Goal: Task Accomplishment & Management: Contribute content

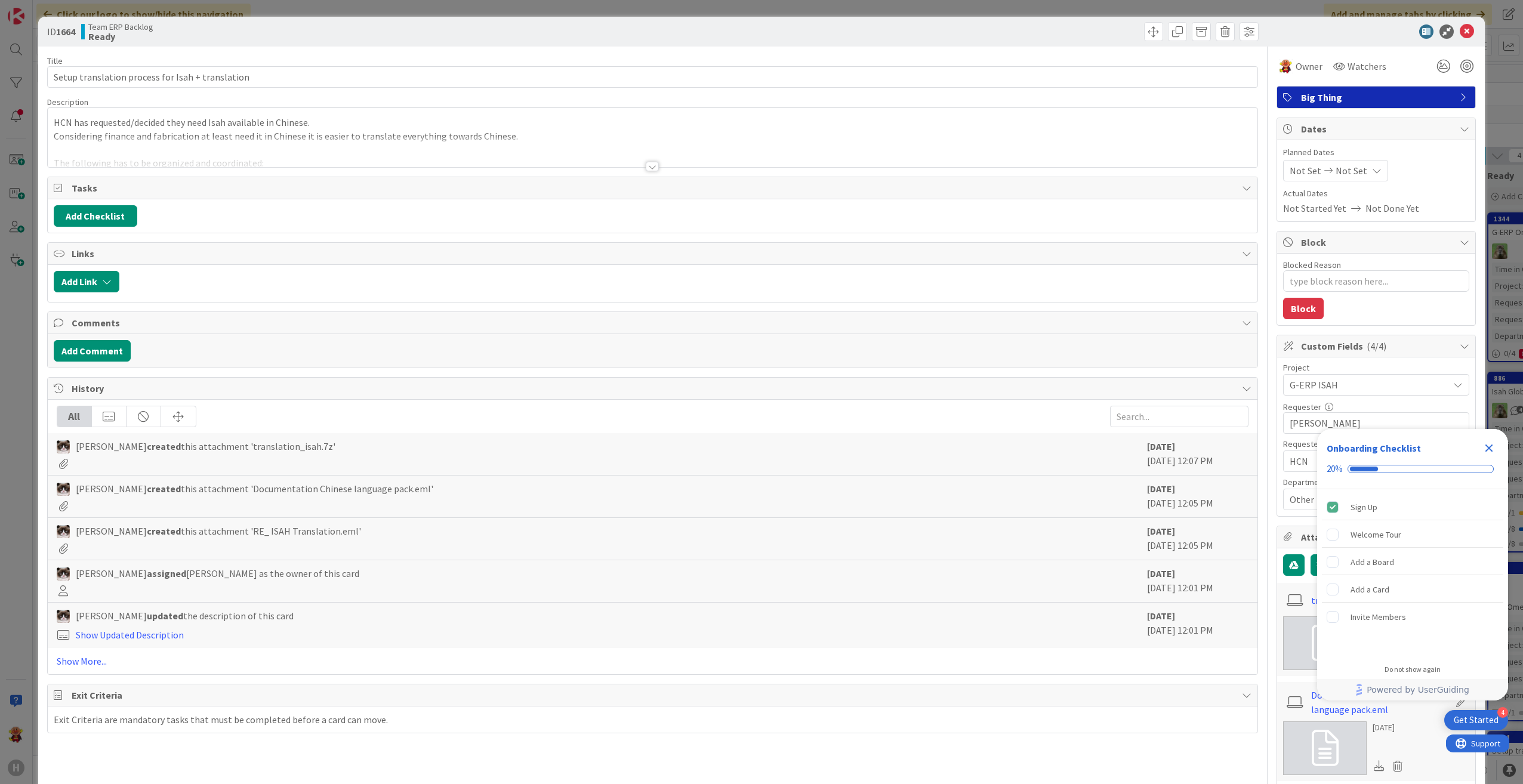
type textarea "x"
click at [652, 167] on div at bounding box center [652, 167] width 13 height 10
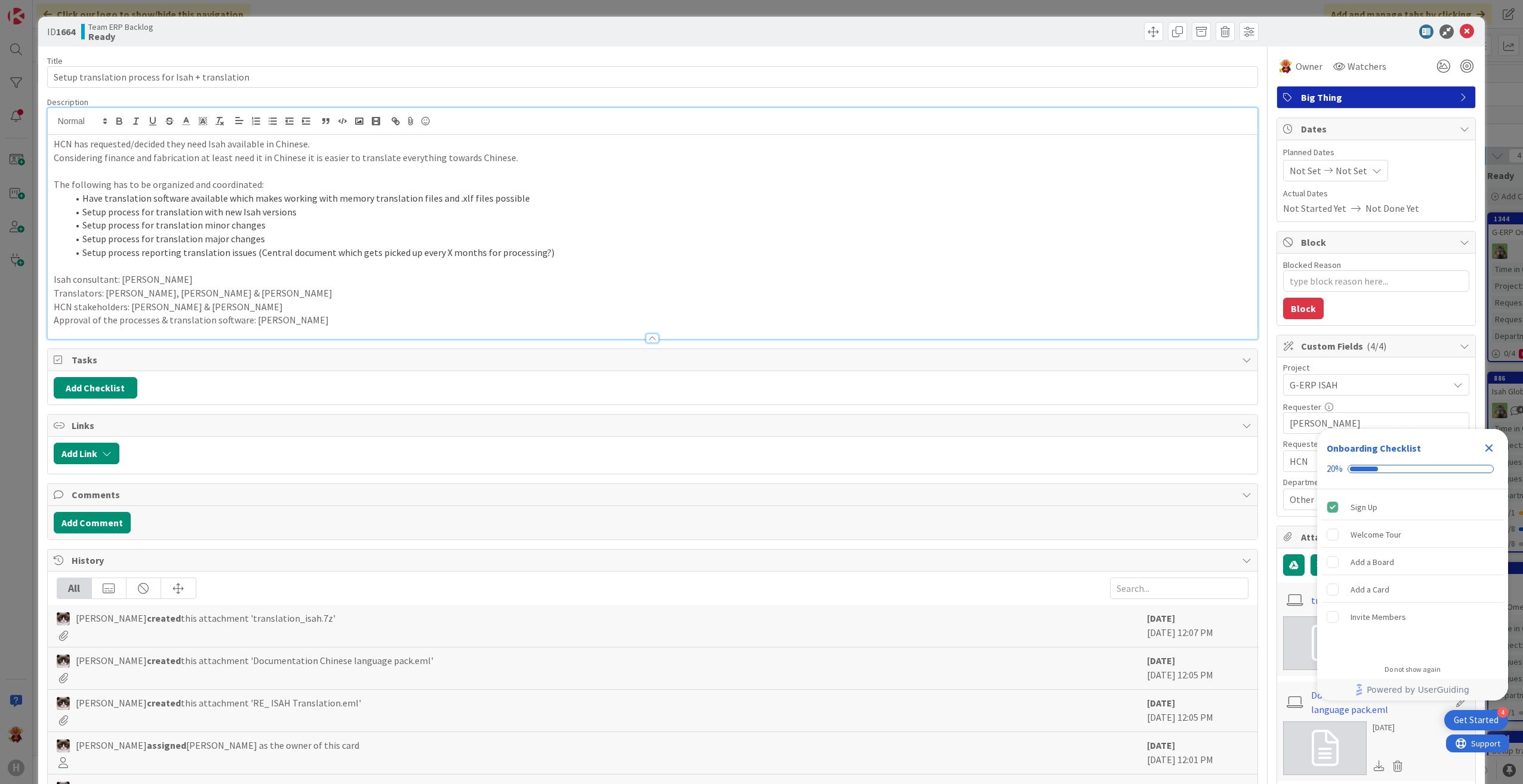
click at [1485, 450] on icon "Close Checklist" at bounding box center [1489, 448] width 14 height 14
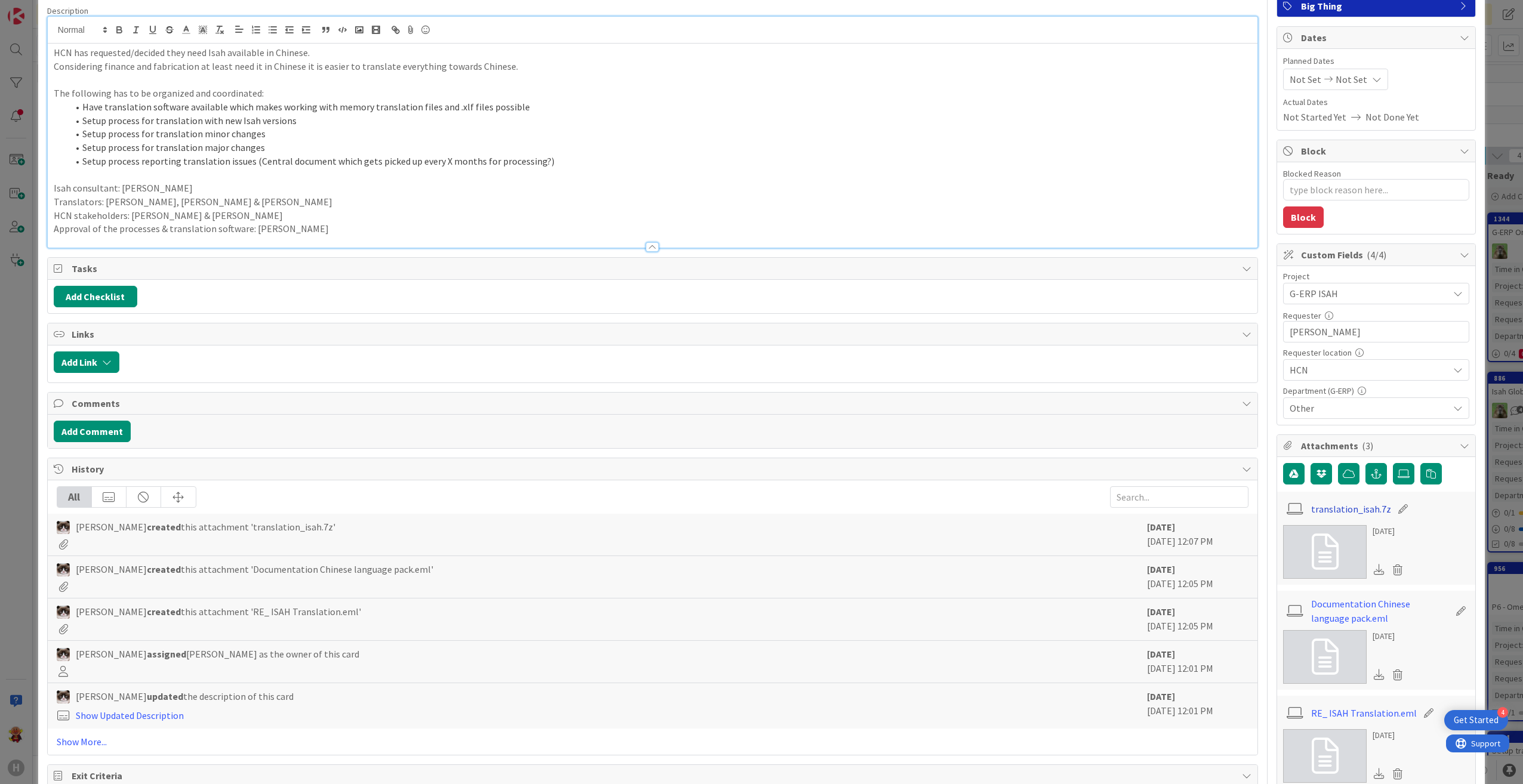
scroll to position [120, 0]
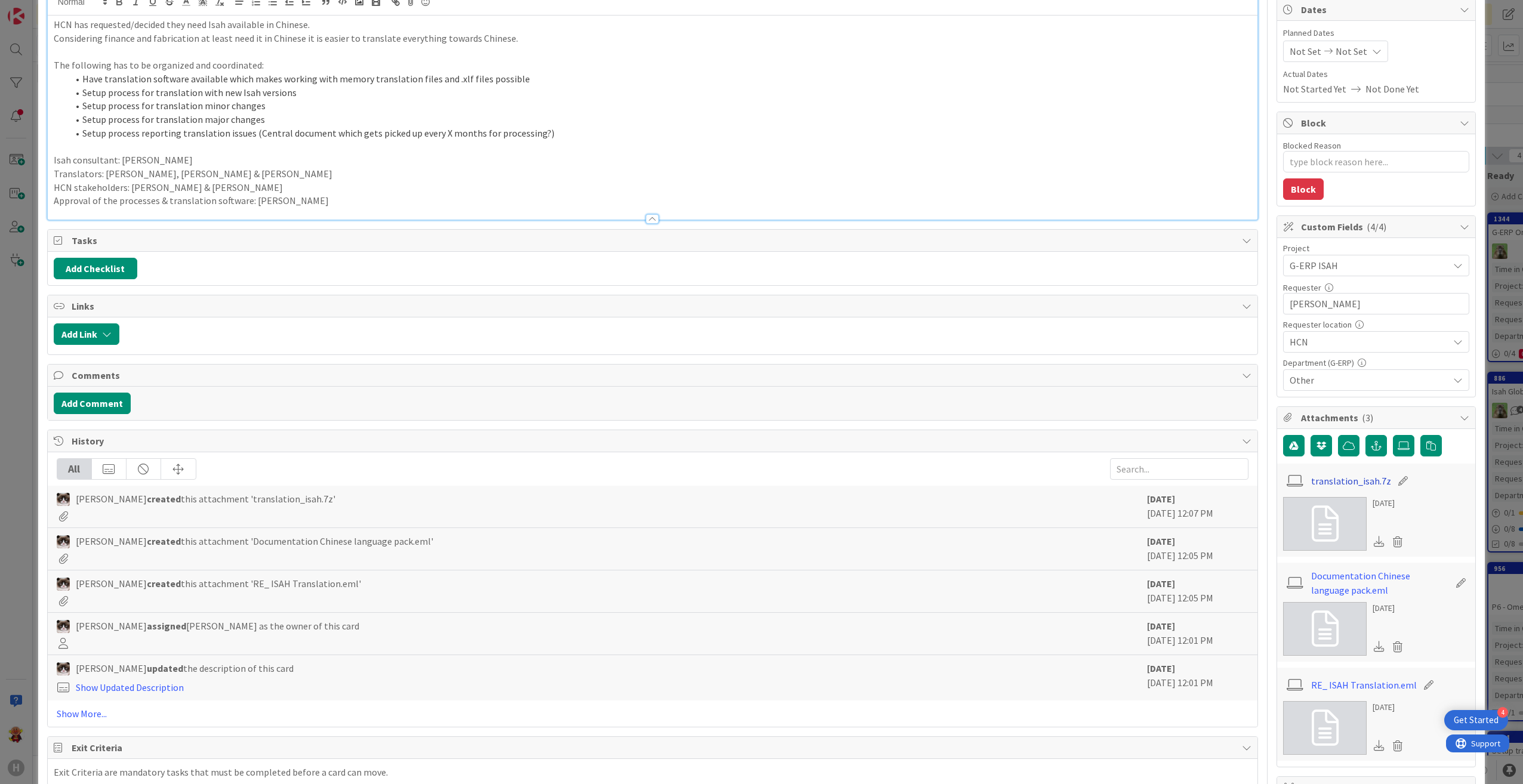
click at [1324, 479] on link "translation_isah.7z" at bounding box center [1351, 481] width 80 height 14
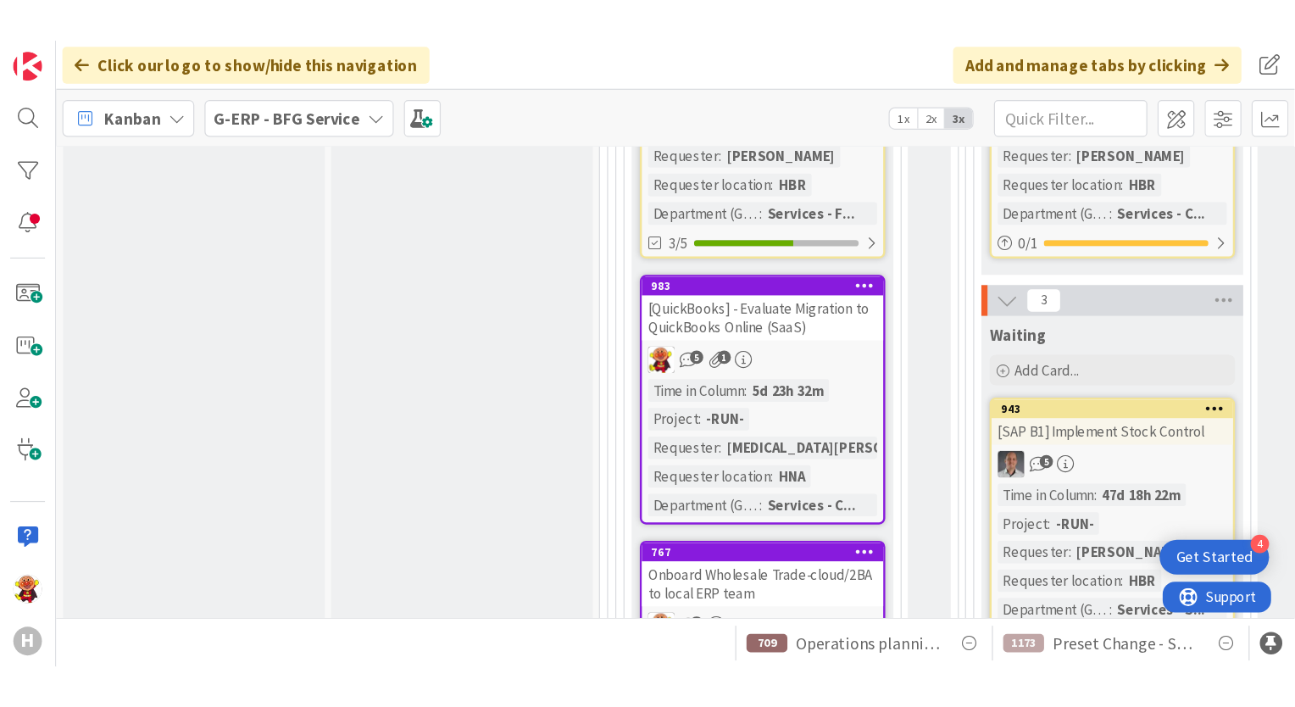
scroll to position [1376, 0]
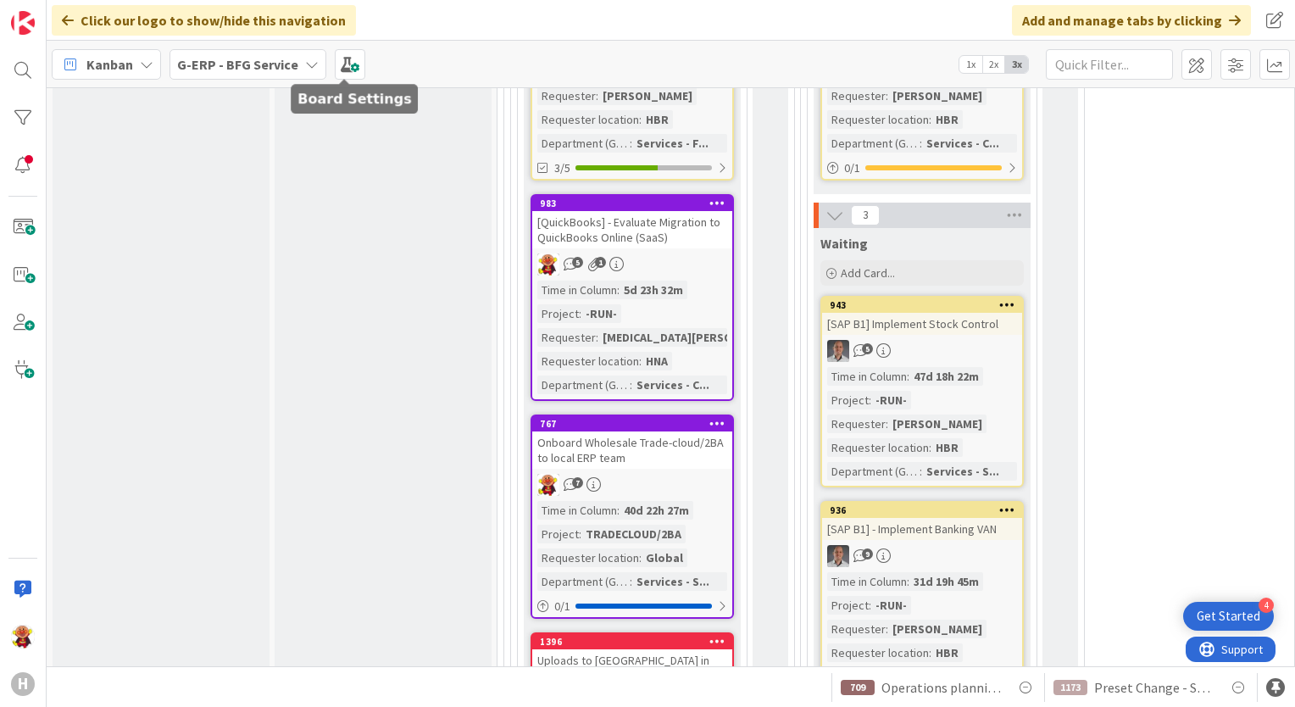
drag, startPoint x: 270, startPoint y: 63, endPoint x: 271, endPoint y: 73, distance: 10.3
click at [270, 63] on b "G-ERP - BFG Service" at bounding box center [237, 64] width 121 height 17
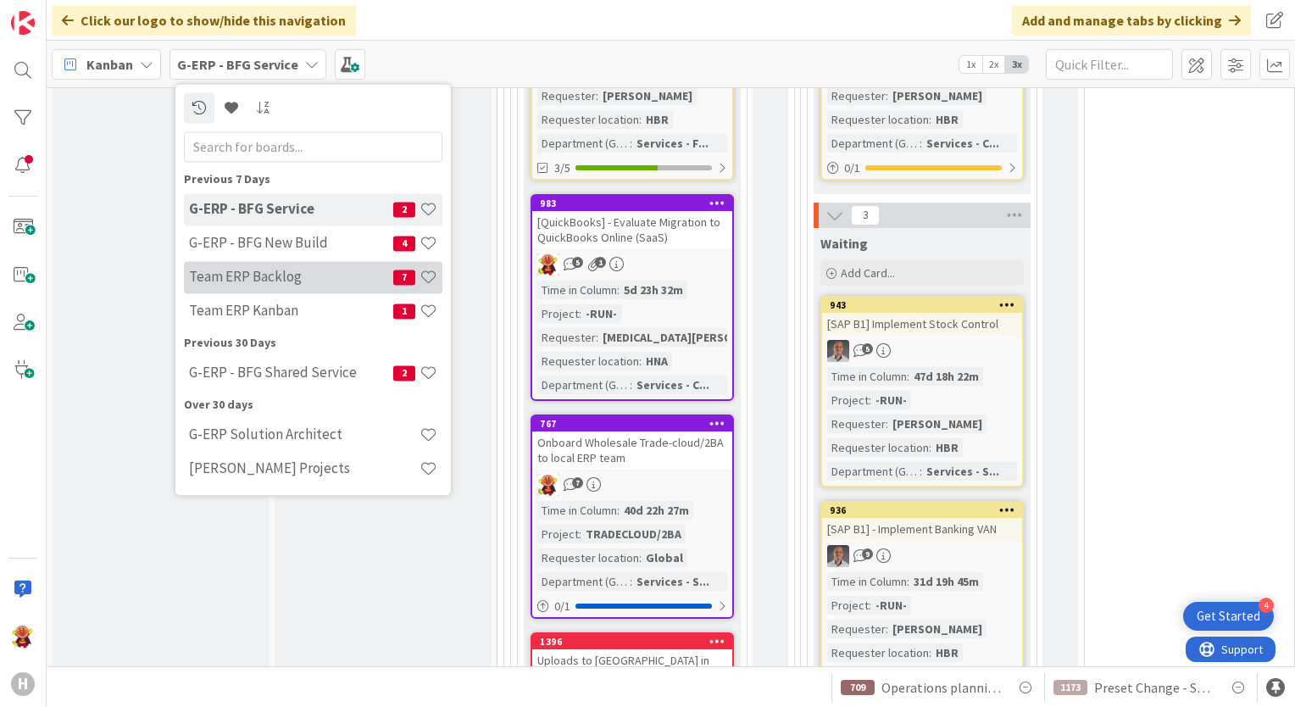
click at [304, 291] on div "Team ERP Backlog 7" at bounding box center [313, 277] width 259 height 32
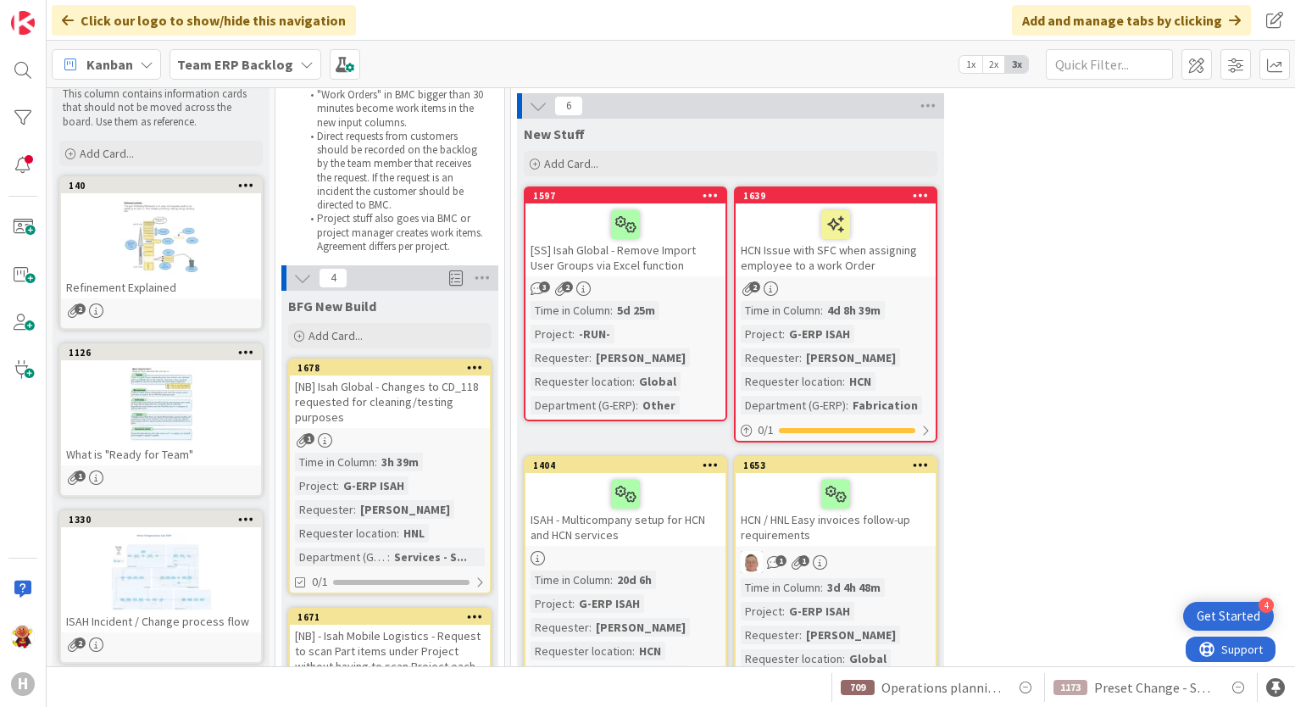
scroll to position [170, 0]
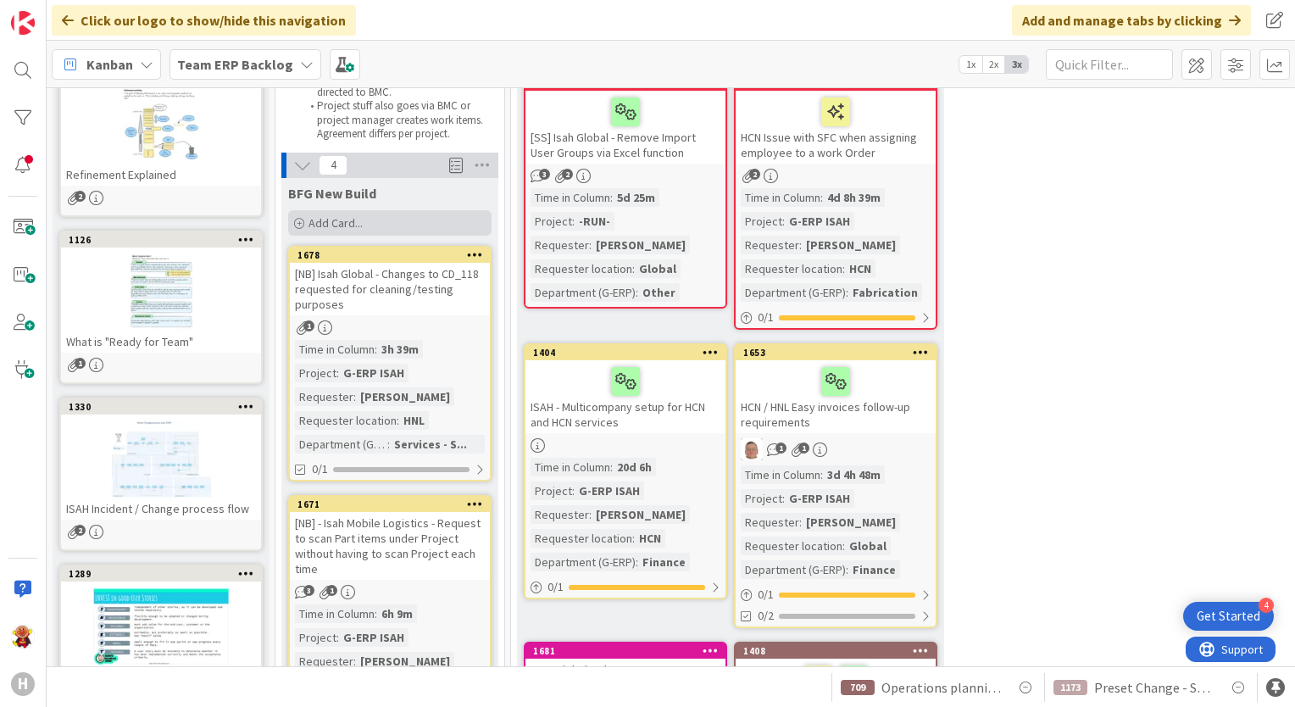
click at [392, 219] on div "Add Card..." at bounding box center [389, 222] width 203 height 25
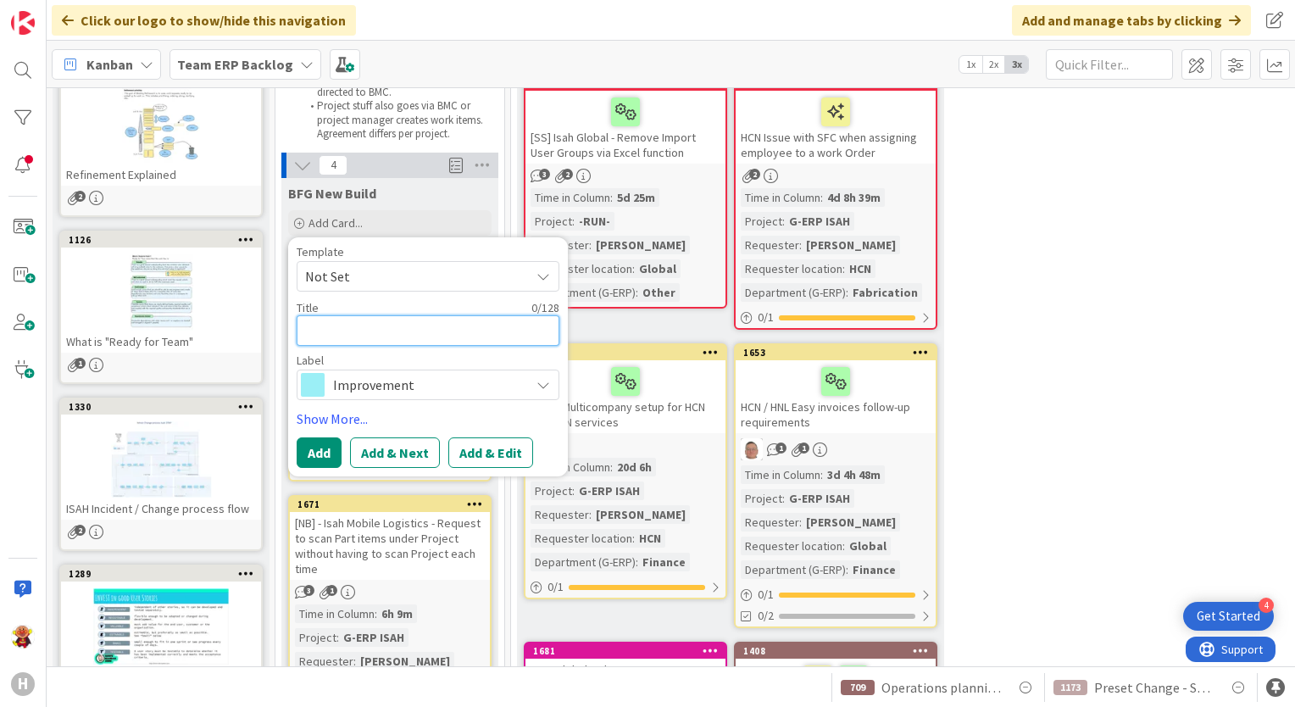
click at [342, 328] on textarea at bounding box center [428, 330] width 263 height 31
type textarea "x"
type textarea "a"
type textarea "x"
type textarea "ad"
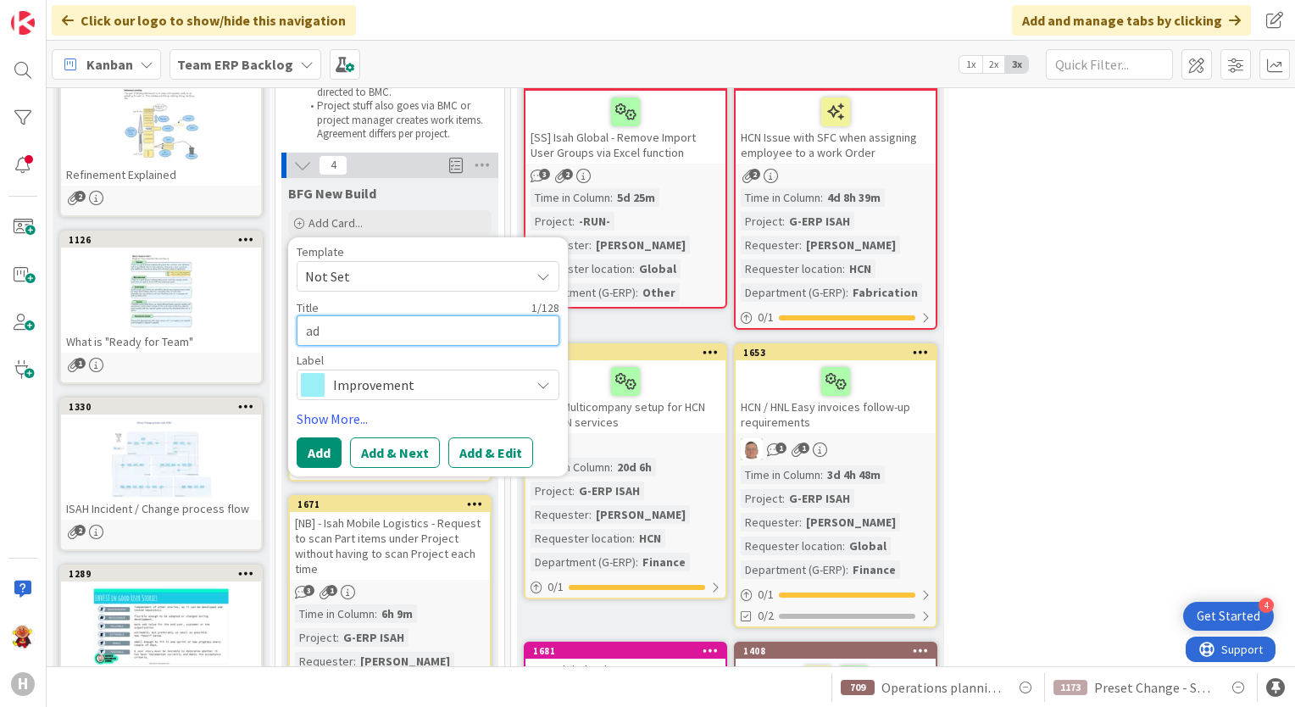
type textarea "x"
type textarea "add"
type textarea "x"
type textarea "add"
drag, startPoint x: 348, startPoint y: 331, endPoint x: 275, endPoint y: 342, distance: 73.7
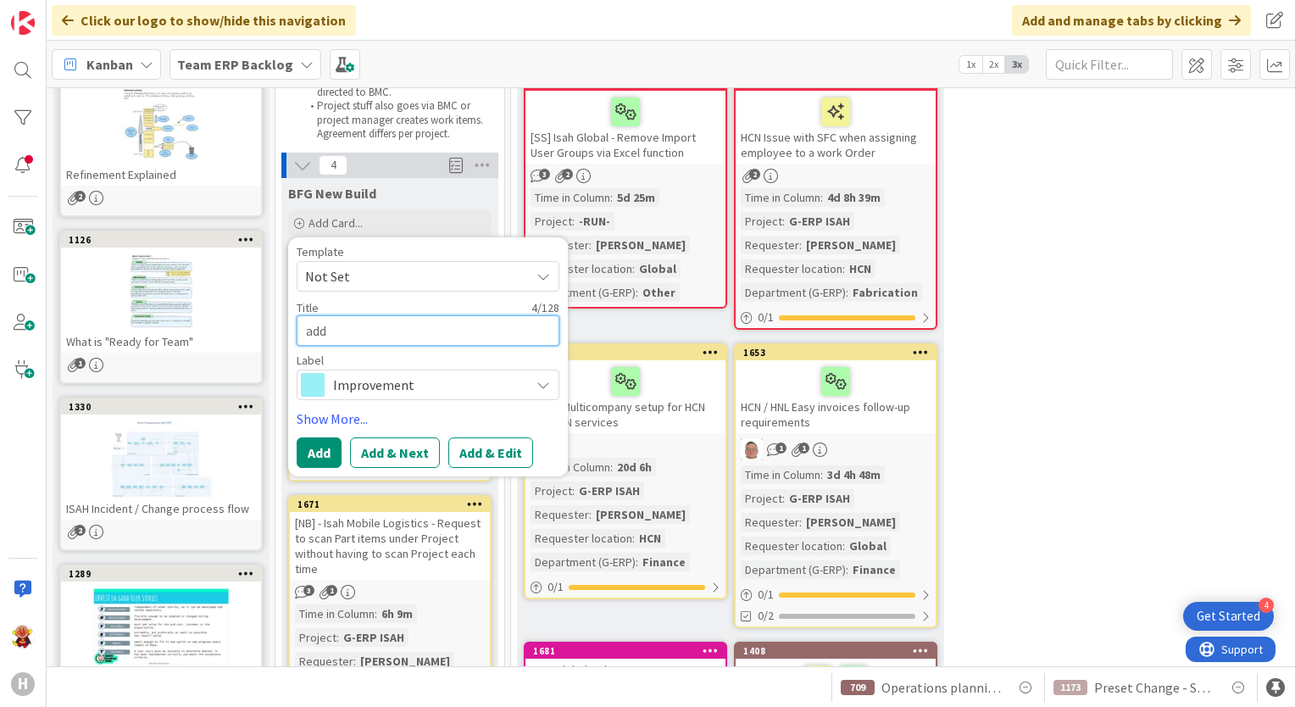
type textarea "x"
type textarea "P"
type textarea "x"
type textarea "Pr"
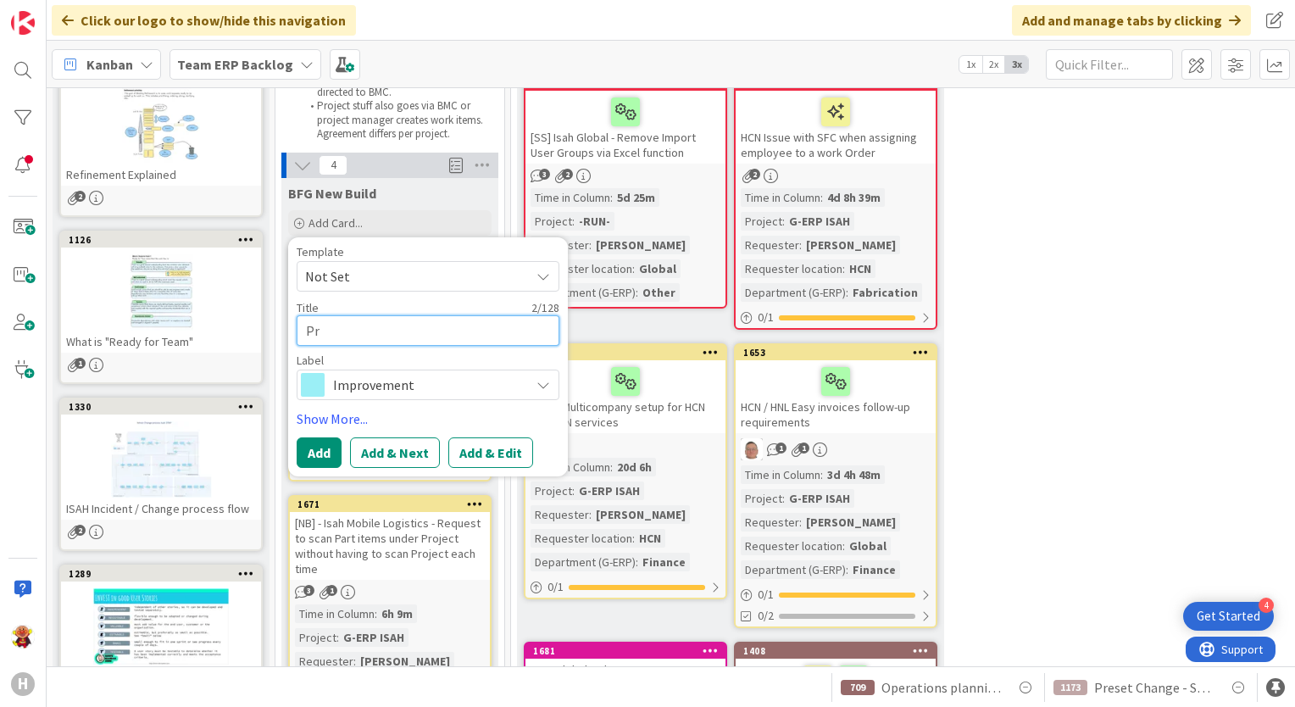
type textarea "x"
type textarea "Pre"
type textarea "x"
type textarea "Pres"
type textarea "x"
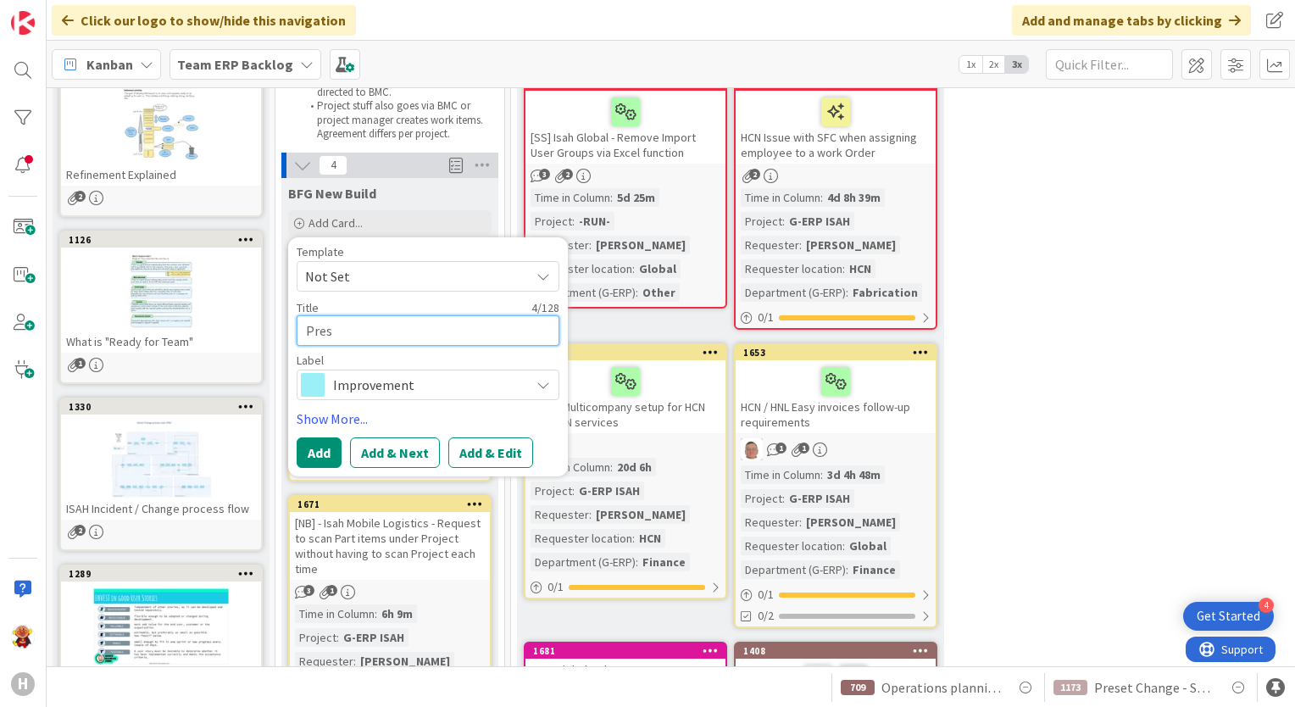
type textarea "Prese"
type textarea "x"
type textarea "Preset"
type textarea "x"
type textarea "Prese"
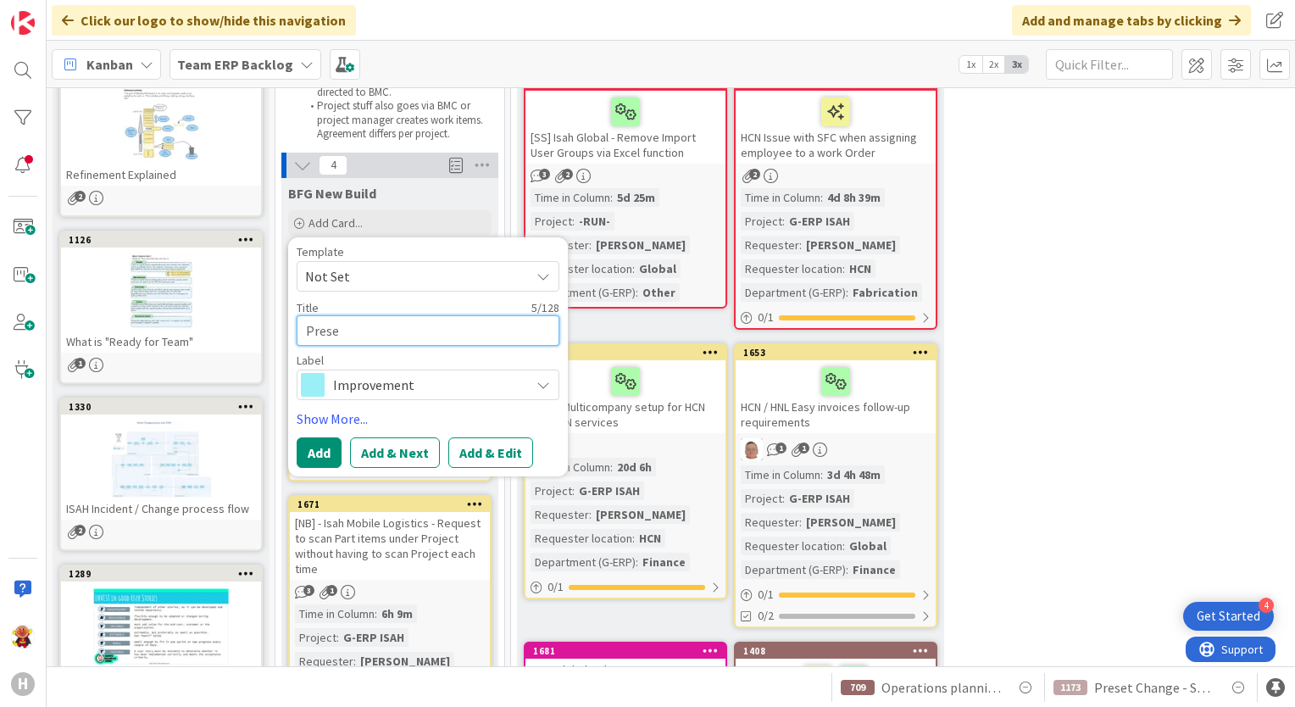
type textarea "x"
type textarea "Pres"
type textarea "x"
type textarea "Pre"
type textarea "x"
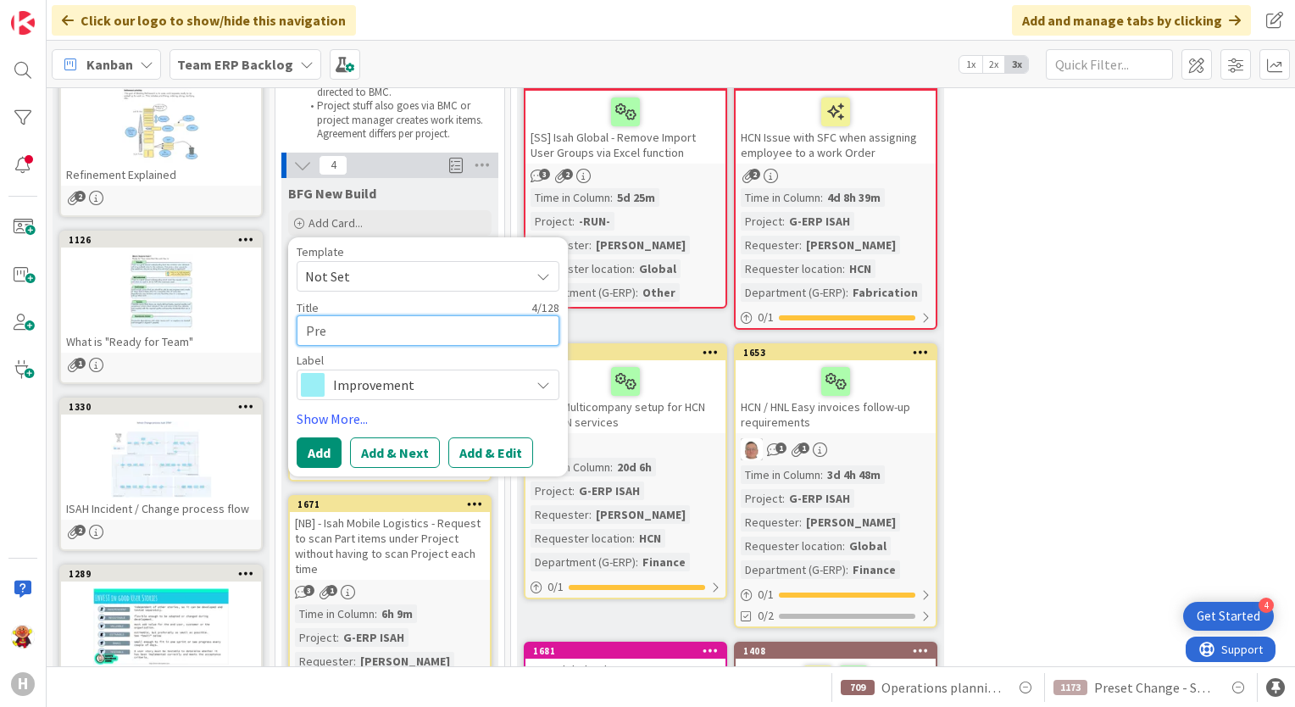
type textarea "Pr"
type textarea "x"
type textarea "P"
type textarea "x"
type textarea "a"
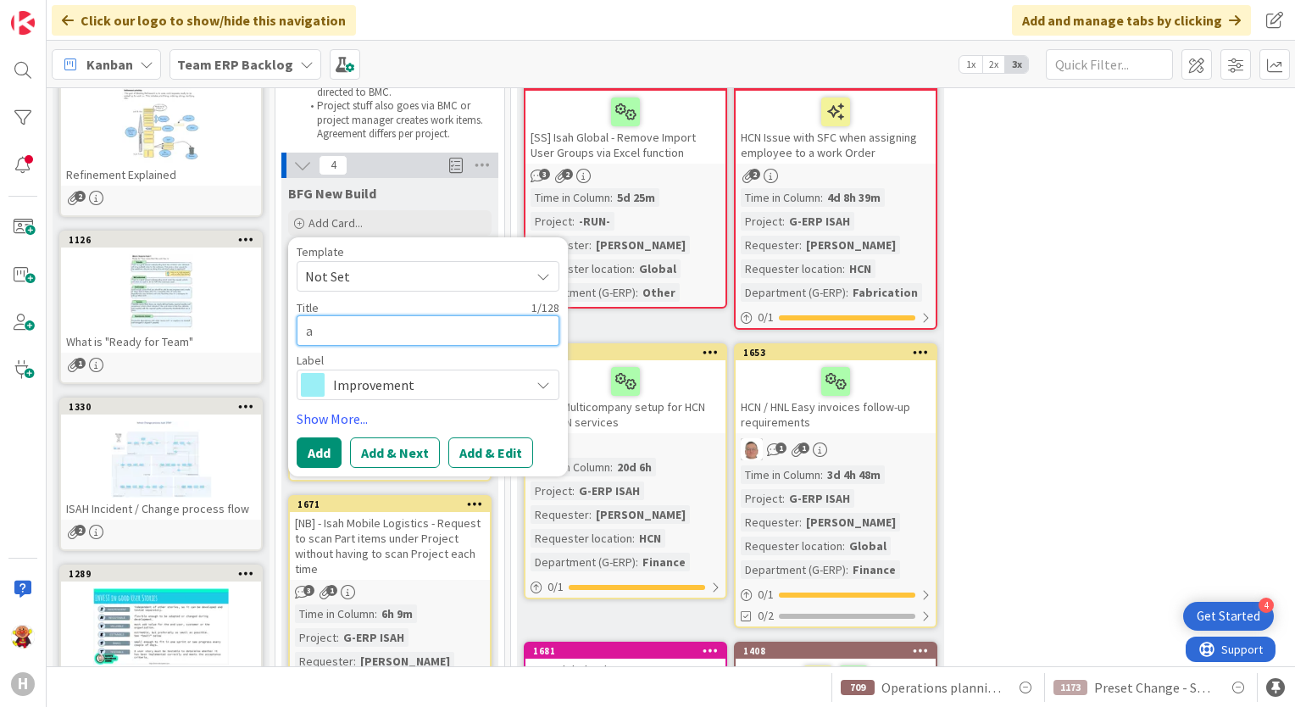
type textarea "x"
type textarea "ad"
type textarea "x"
type textarea "add"
type textarea "x"
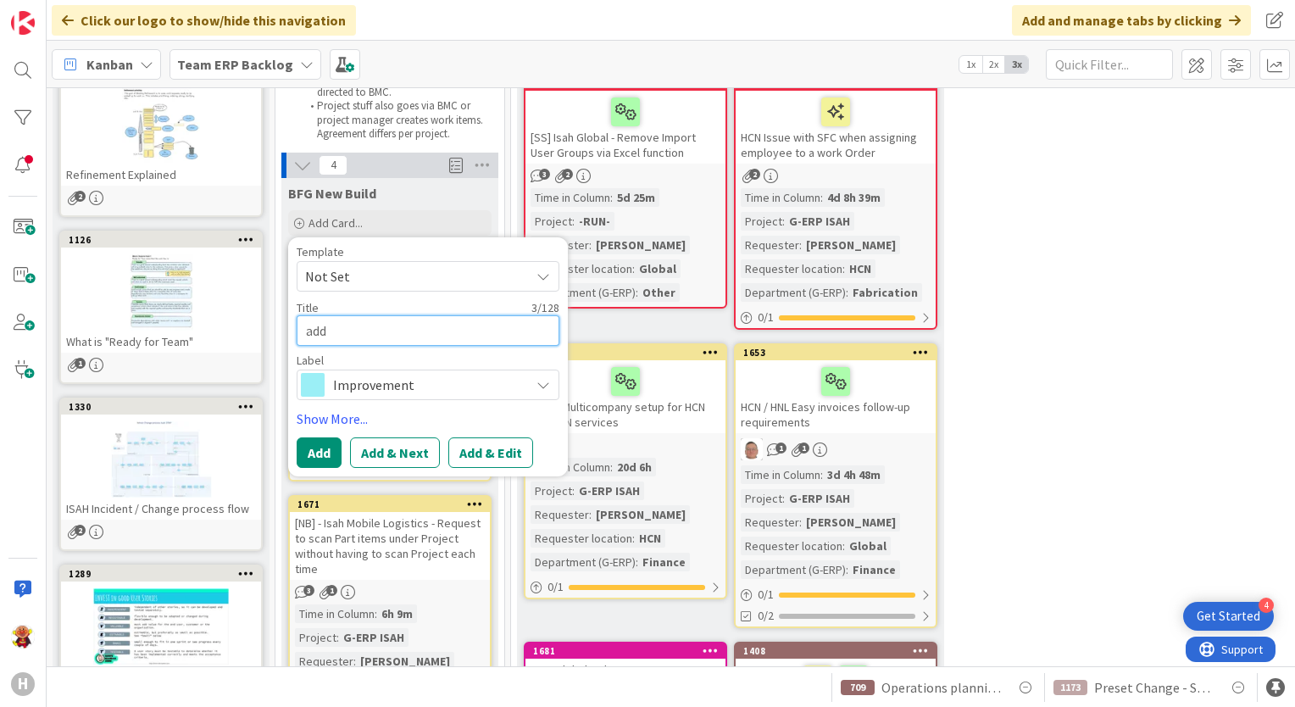
type textarea "add"
paste textarea "Next Routing code"
type textarea "x"
type textarea "add Next Routing code"
type textarea "x"
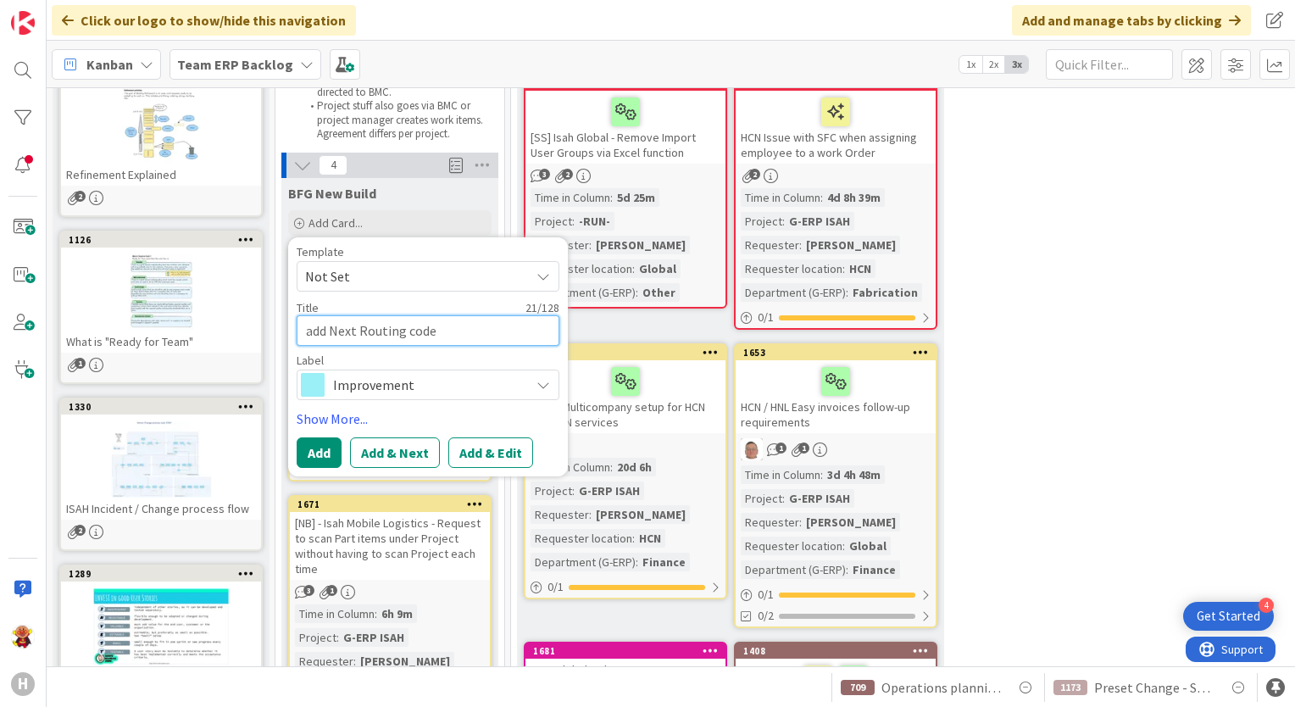
type textarea "add Next Routing code"
type textarea "x"
type textarea "add Next Routing code i"
type textarea "x"
type textarea "add Next Routing code in"
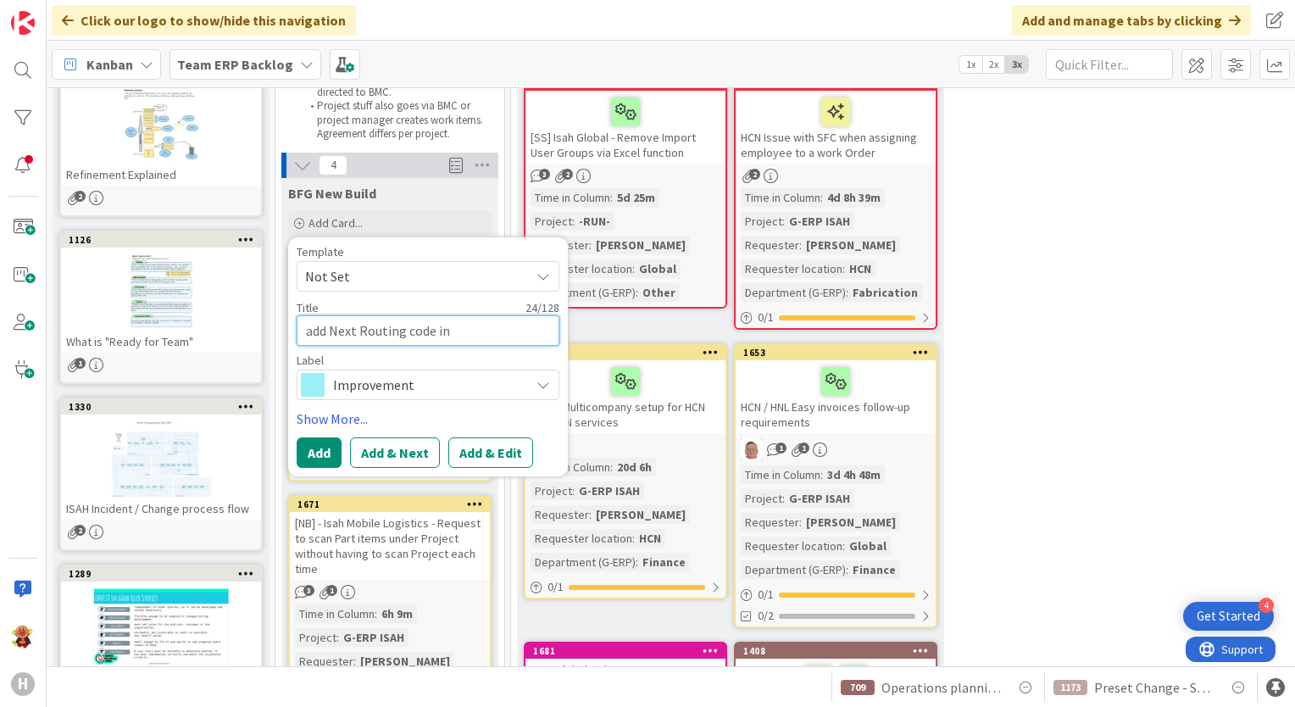
type textarea "x"
type textarea "add Next Routing code in"
click at [507, 345] on div "Template Not Set Title 25 / 128 add Next Routing code in Label Improvement" at bounding box center [428, 323] width 263 height 154
paste textarea "receipts of Parts Purchases"
type textarea "x"
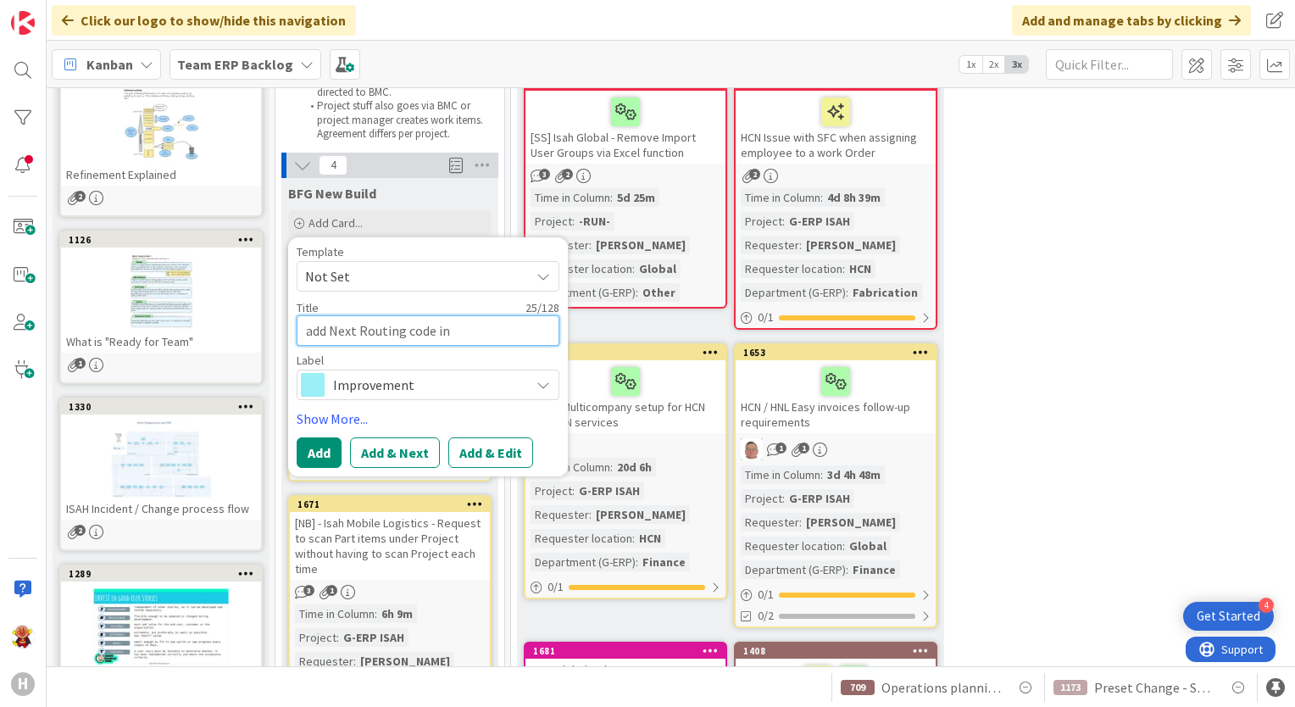
type textarea "add Next Routing code in receipts of Parts Purchases"
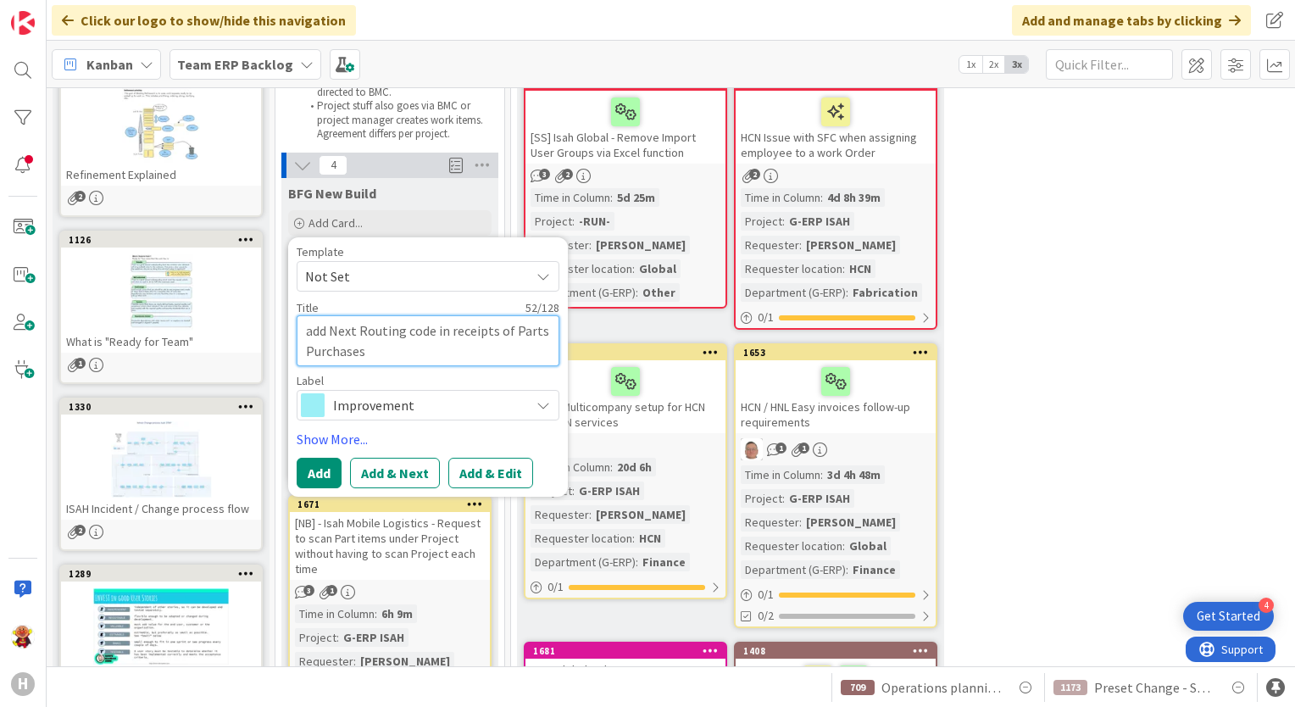
type textarea "x"
type textarea "add Next Routing code in receipts of Parts Purchases"
type textarea "x"
type textarea "add Next Routing code in receipts of Parts Purchases s"
type textarea "x"
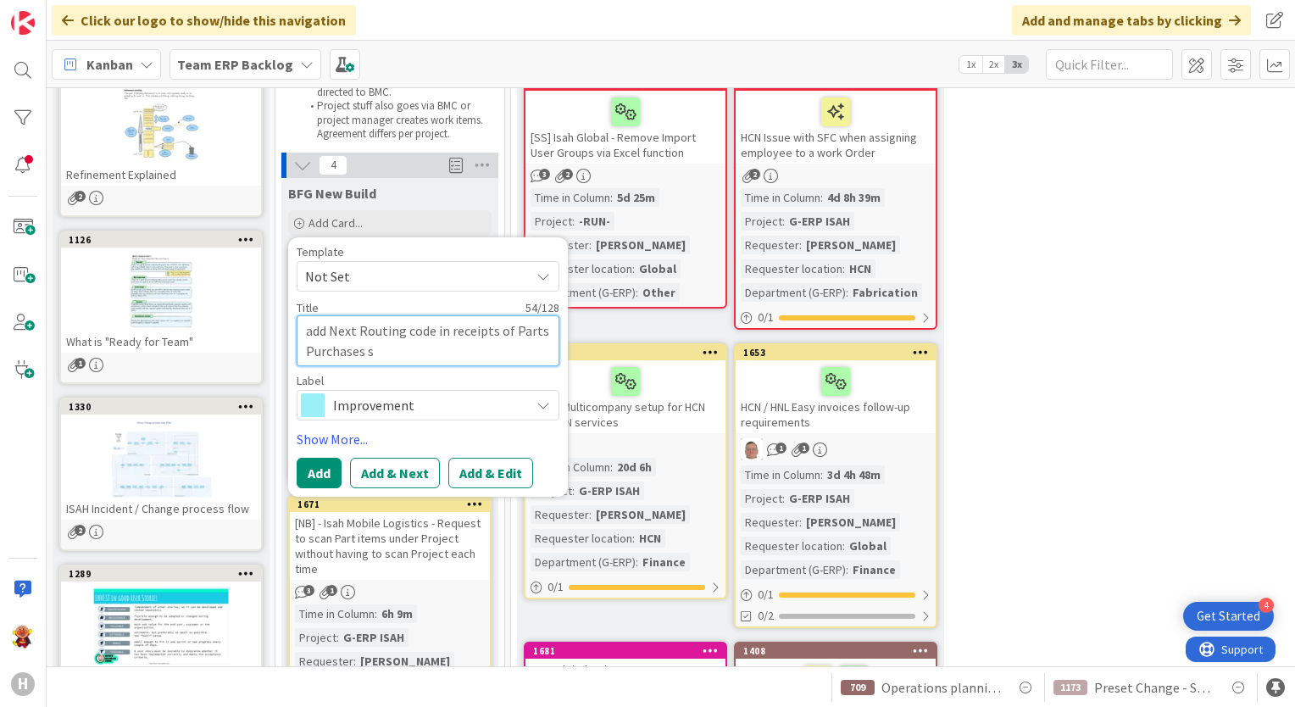
type textarea "add Next Routing code in receipts of Parts Purchases sc"
type textarea "x"
type textarea "add Next Routing code in receipts of Parts Purchases scr"
type textarea "x"
type textarea "add Next Routing code in receipts of Parts Purchases scre"
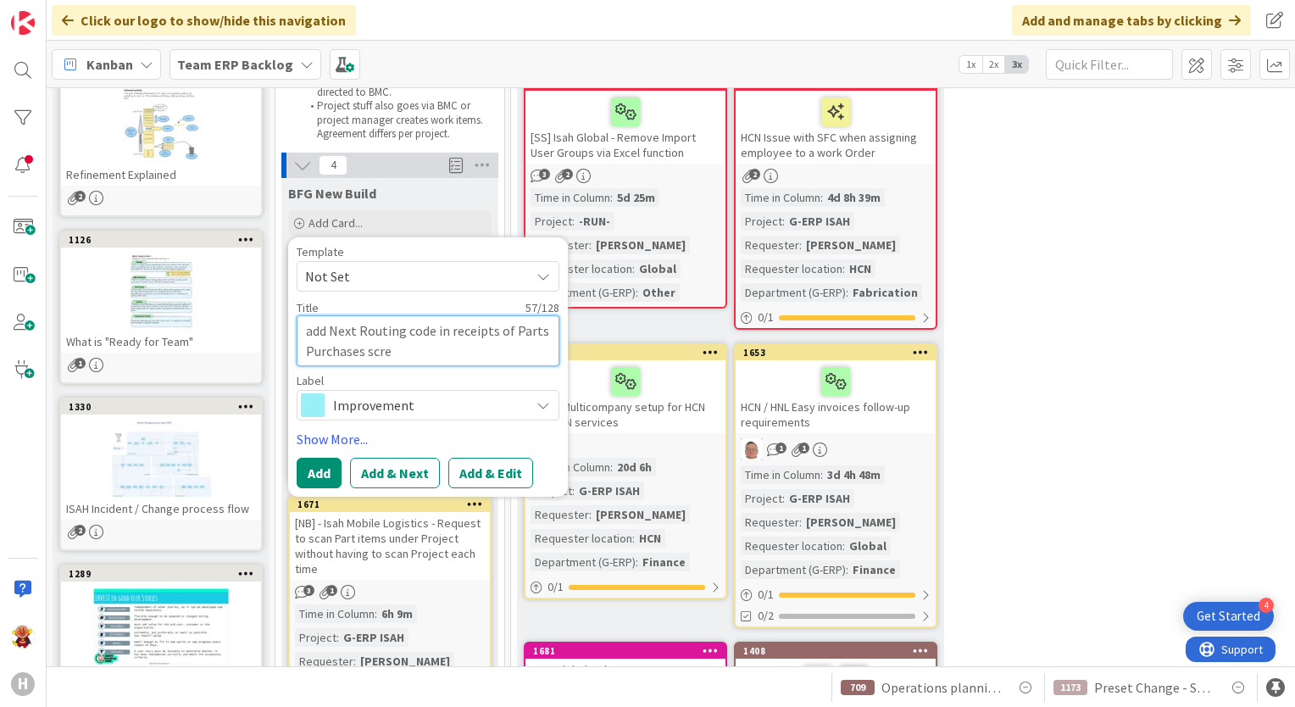
type textarea "x"
type textarea "add Next Routing code in receipts of Parts Purchases scree"
type textarea "x"
type textarea "add Next Routing code in receipts of Parts Purchases screen"
type textarea "x"
